Goal: Task Accomplishment & Management: Manage account settings

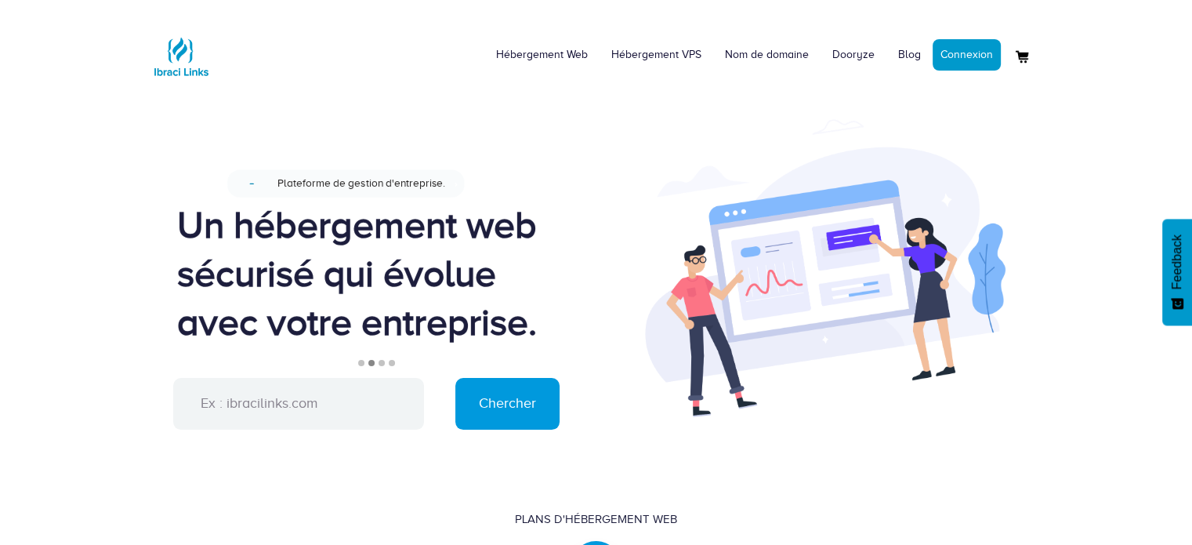
drag, startPoint x: 1191, startPoint y: 140, endPoint x: 1161, endPoint y: -95, distance: 236.3
click at [972, 58] on link "Connexion" at bounding box center [967, 54] width 68 height 31
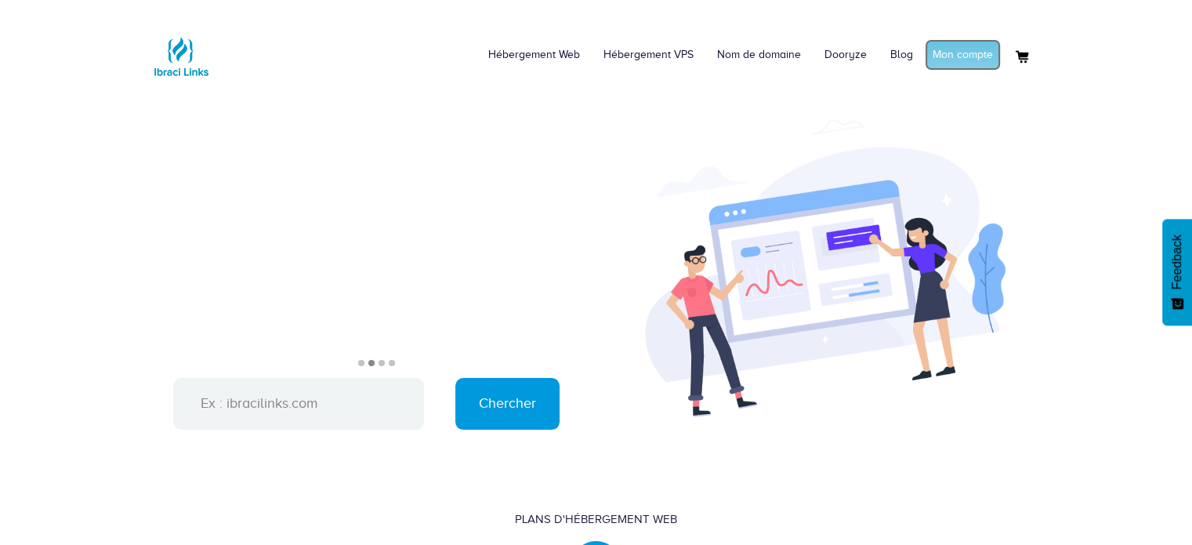
click at [962, 60] on link "Mon compte" at bounding box center [963, 54] width 76 height 31
